Goal: Task Accomplishment & Management: Complete application form

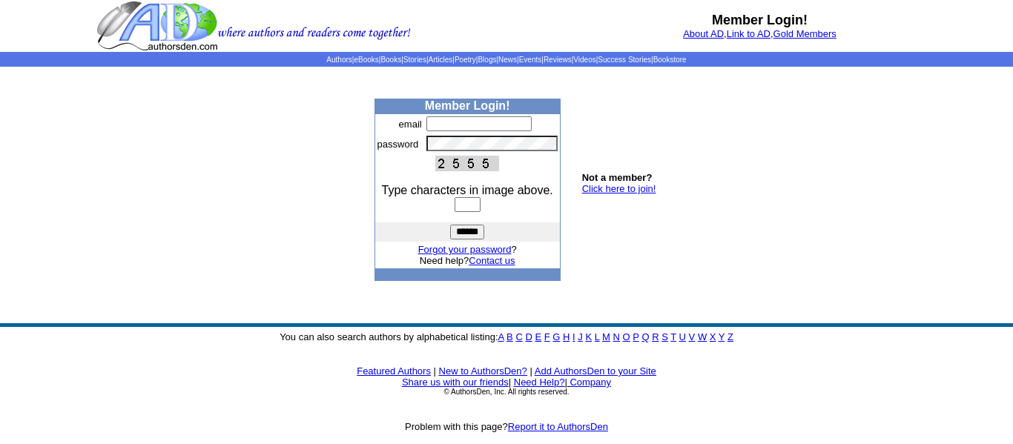
click at [461, 119] on input "text" at bounding box center [479, 123] width 105 height 15
click at [457, 124] on input "text" at bounding box center [479, 123] width 105 height 15
click at [461, 123] on input "text" at bounding box center [479, 123] width 105 height 15
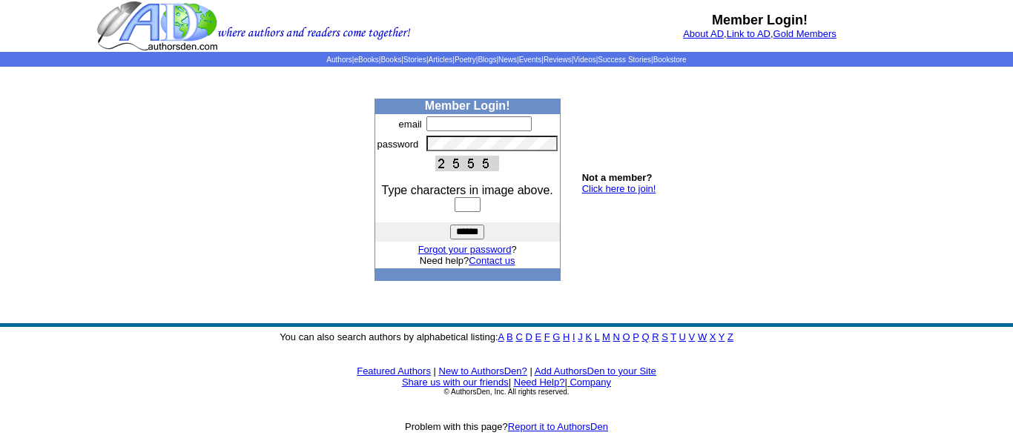
click at [461, 123] on input "text" at bounding box center [479, 123] width 105 height 15
type input "*"
